Goal: Navigation & Orientation: Find specific page/section

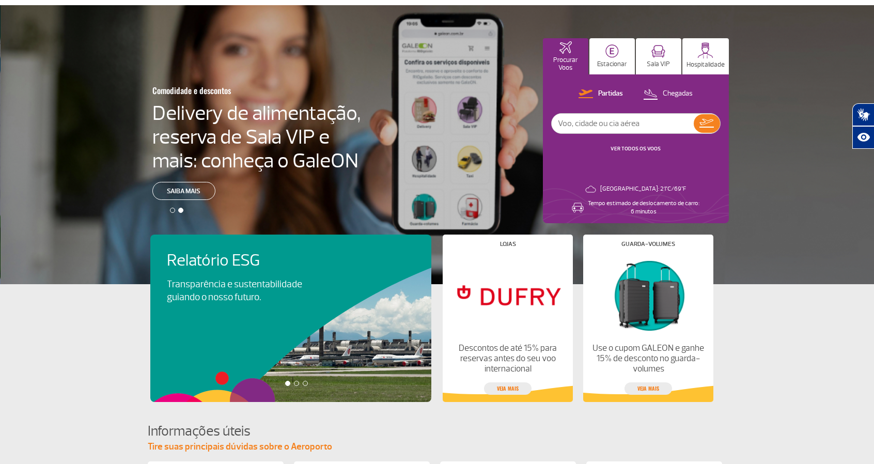
scroll to position [49, 0]
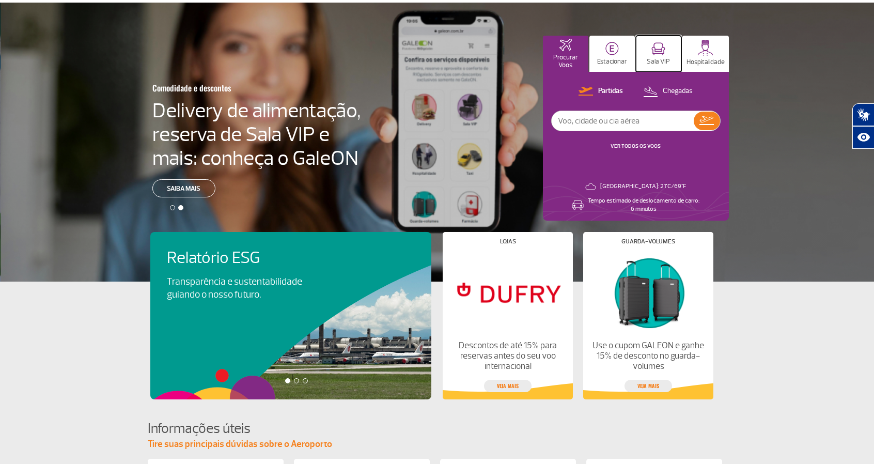
click at [659, 51] on img at bounding box center [658, 48] width 14 height 13
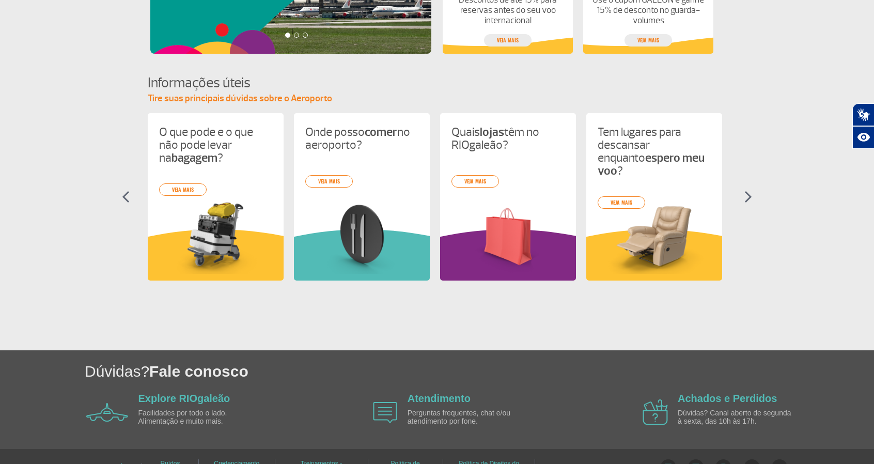
scroll to position [416, 0]
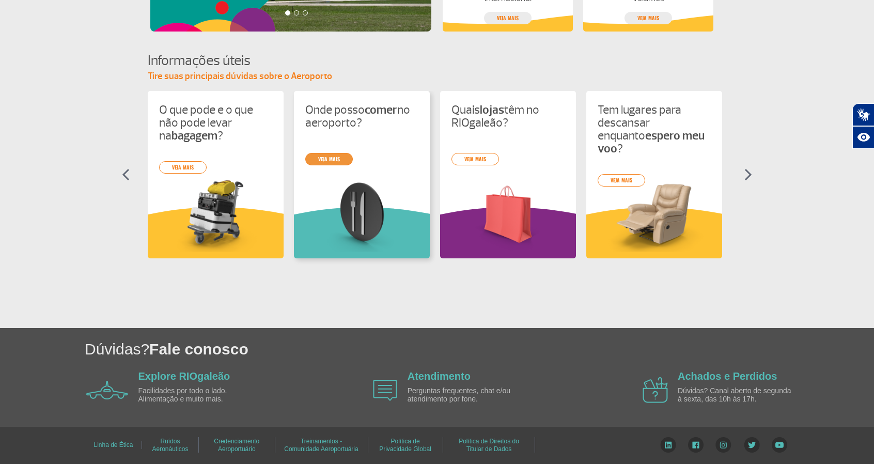
click at [328, 157] on link "veja mais" at bounding box center [329, 159] width 48 height 12
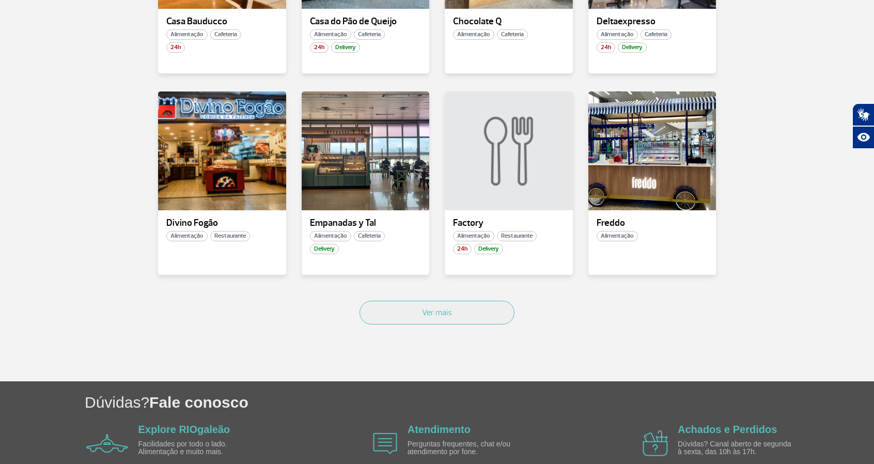
scroll to position [631, 0]
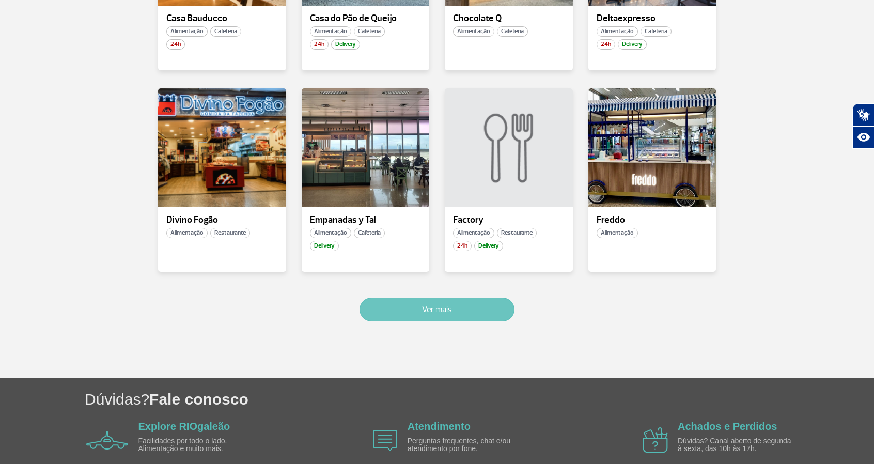
click at [436, 307] on button "Ver mais" at bounding box center [436, 309] width 155 height 24
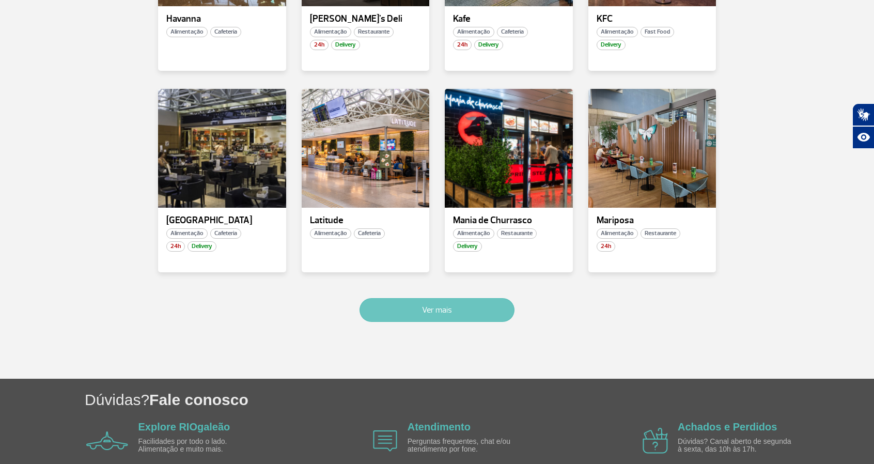
click at [460, 306] on button "Ver mais" at bounding box center [436, 310] width 155 height 24
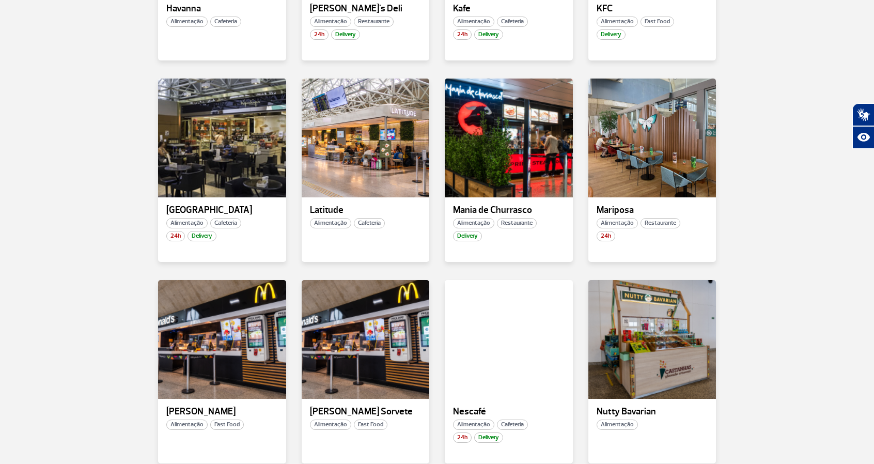
scroll to position [1852, 0]
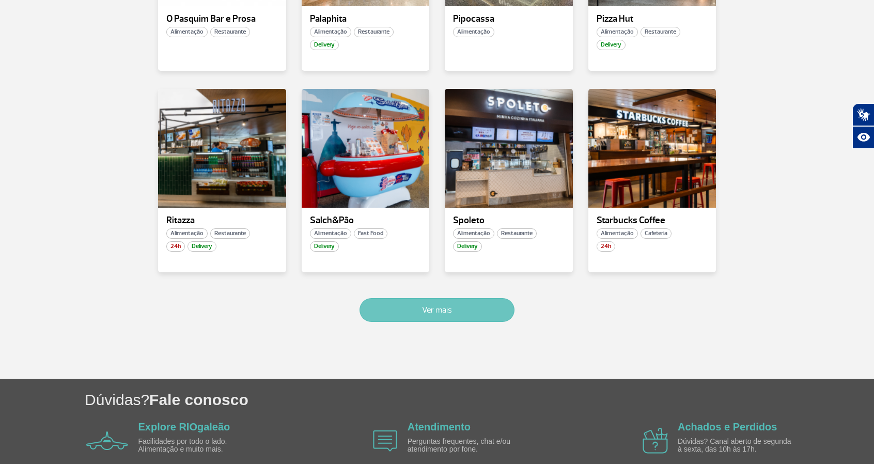
click at [477, 303] on button "Ver mais" at bounding box center [436, 310] width 155 height 24
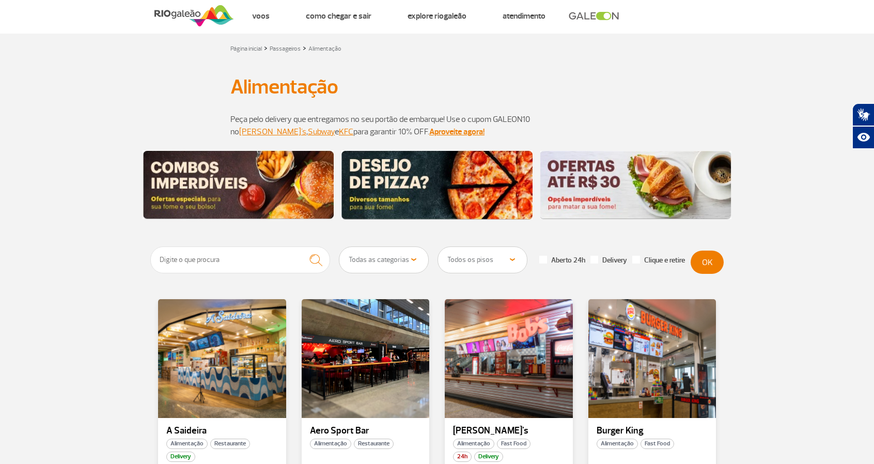
scroll to position [0, 0]
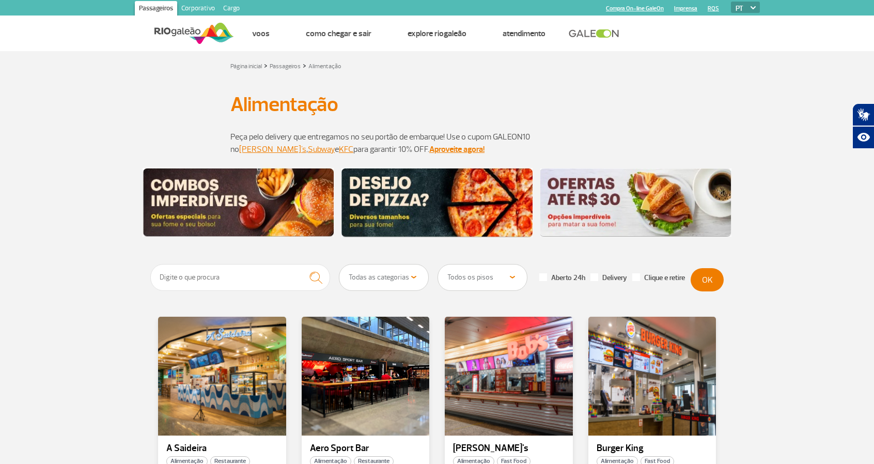
click at [570, 205] on img at bounding box center [635, 202] width 191 height 69
click at [223, 189] on img at bounding box center [238, 202] width 191 height 69
